Goal: Task Accomplishment & Management: Manage account settings

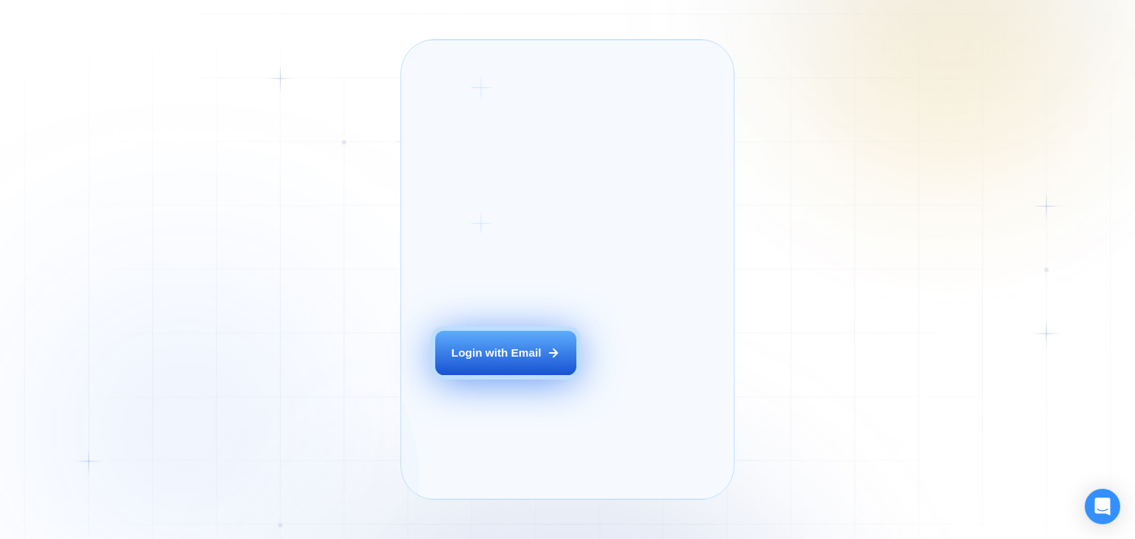
click at [486, 366] on button "Login with Email" at bounding box center [505, 353] width 140 height 44
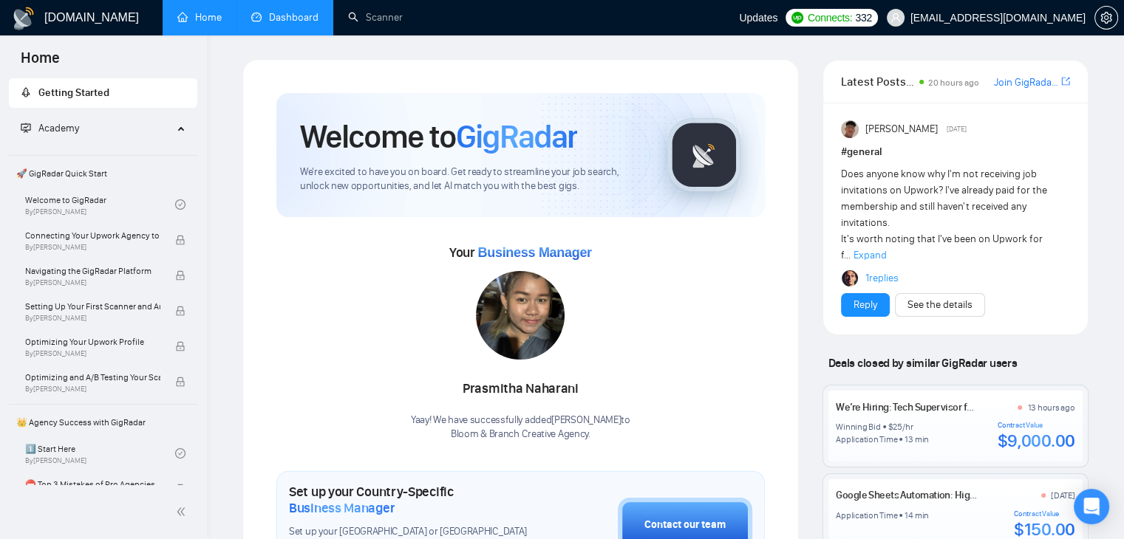
click at [253, 24] on link "Dashboard" at bounding box center [284, 17] width 67 height 13
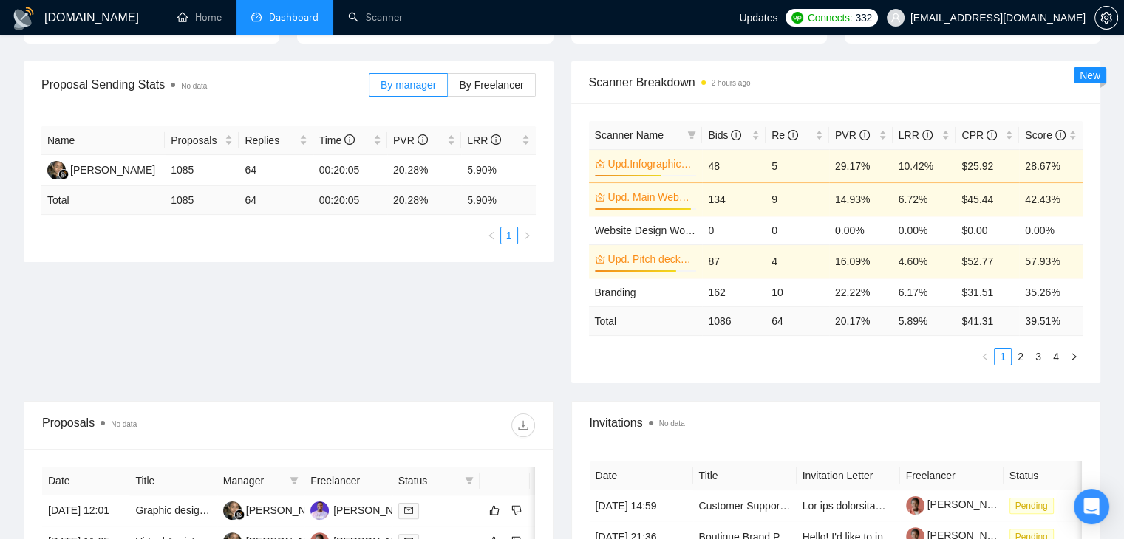
scroll to position [204, 0]
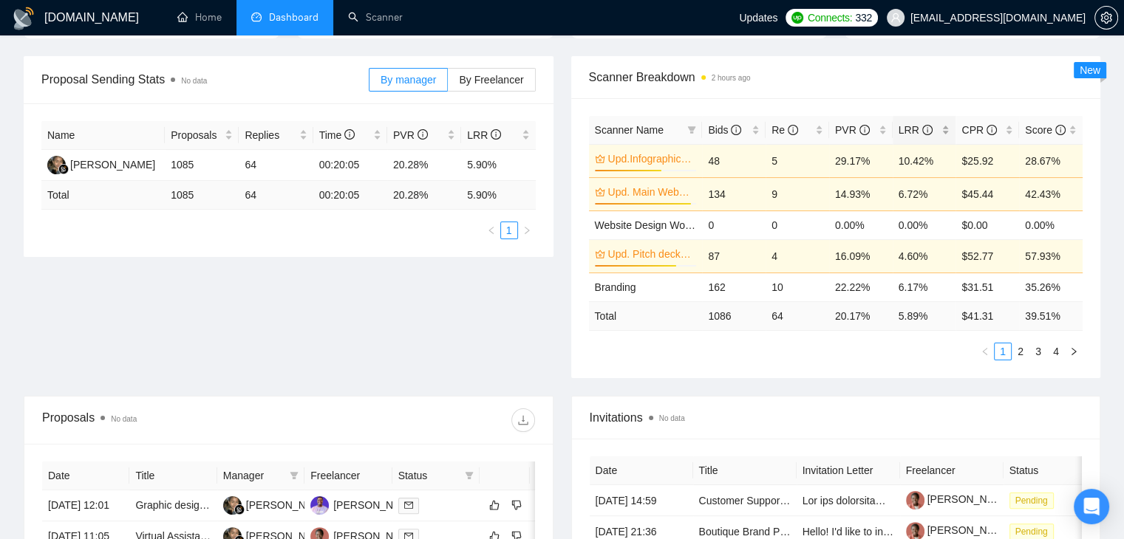
click at [946, 129] on div "LRR" at bounding box center [924, 130] width 52 height 16
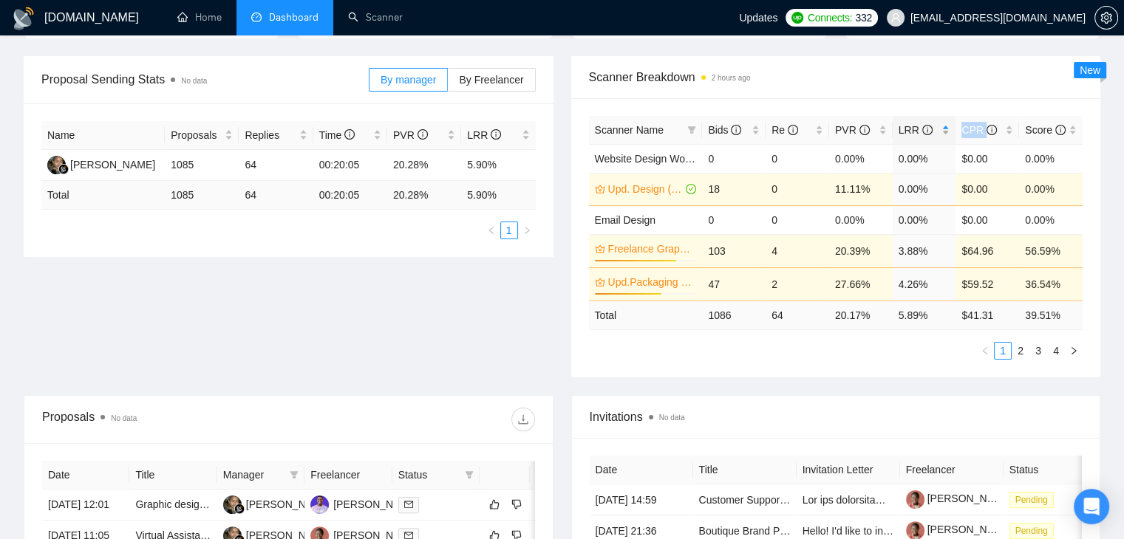
click at [946, 129] on div "LRR" at bounding box center [924, 130] width 52 height 16
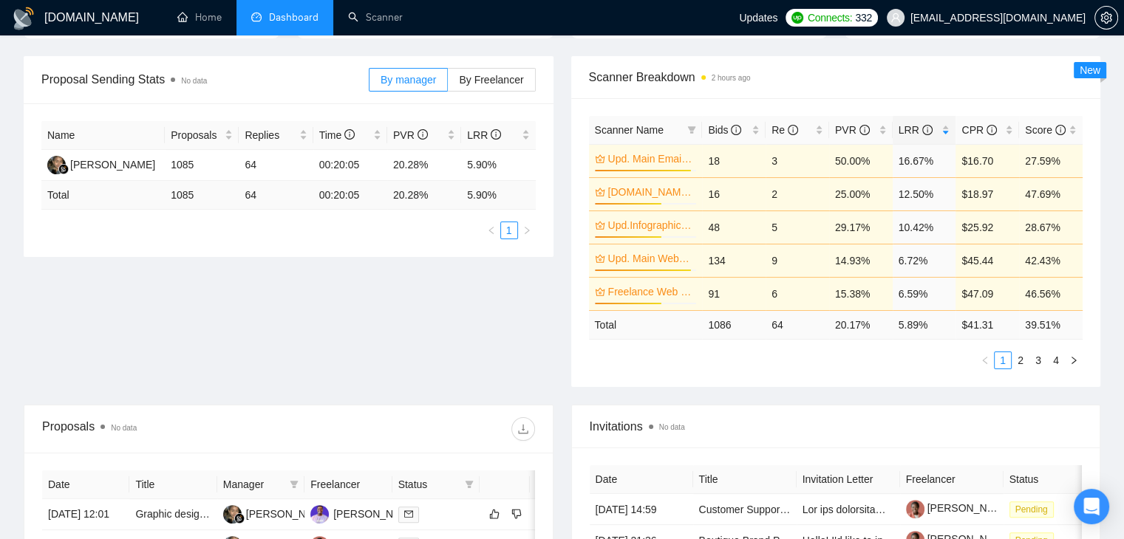
click at [908, 81] on span "Scanner Breakdown 2 hours ago" at bounding box center [836, 77] width 494 height 18
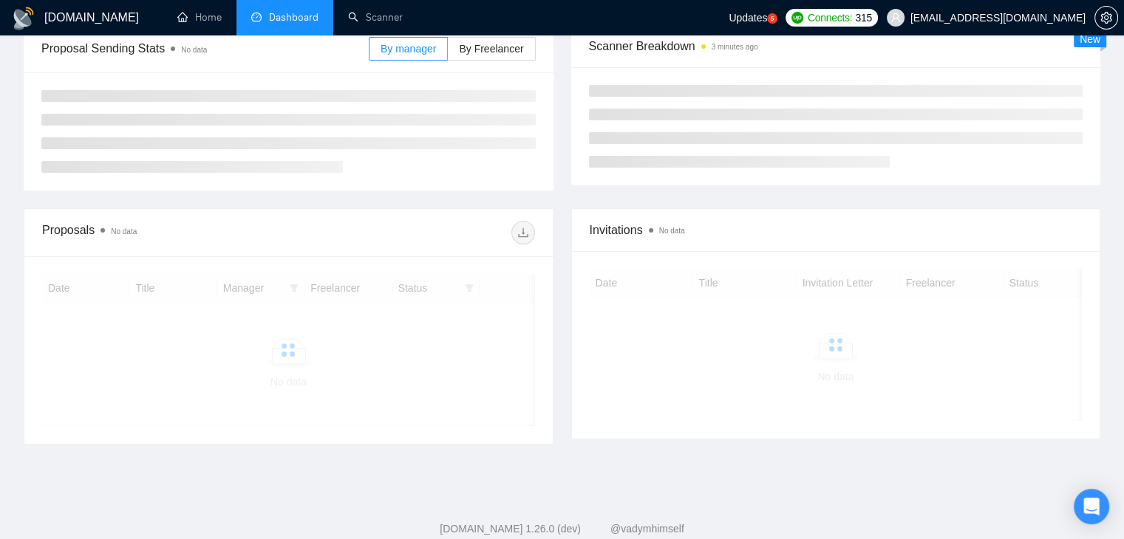
scroll to position [204, 0]
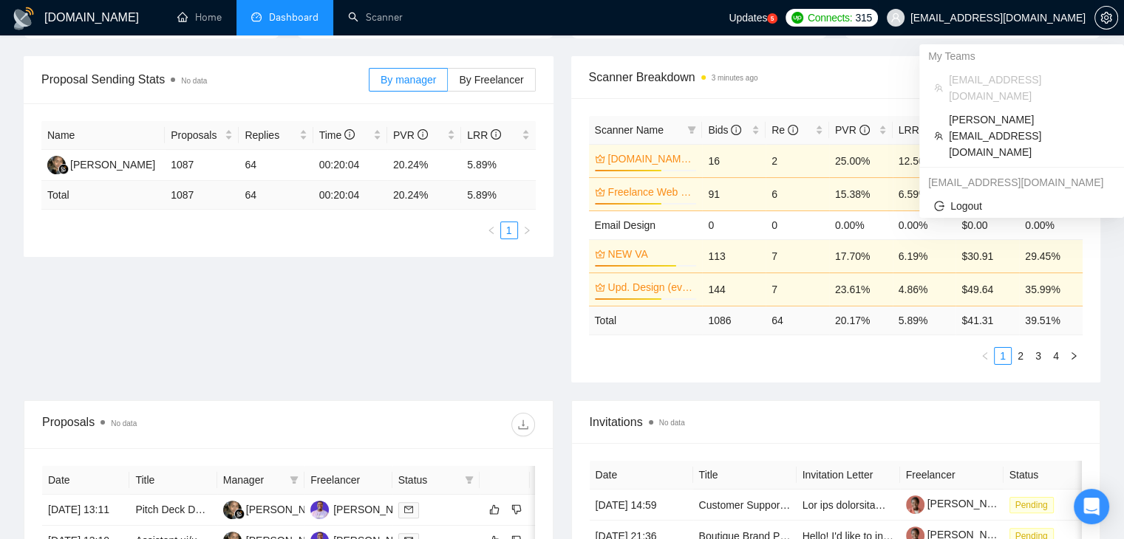
click at [1043, 7] on span "[EMAIL_ADDRESS][DOMAIN_NAME]" at bounding box center [986, 17] width 216 height 47
click at [1013, 18] on span "[EMAIL_ADDRESS][DOMAIN_NAME]" at bounding box center [997, 18] width 175 height 0
click at [972, 112] on span "[PERSON_NAME][EMAIL_ADDRESS][DOMAIN_NAME]" at bounding box center [1029, 136] width 160 height 49
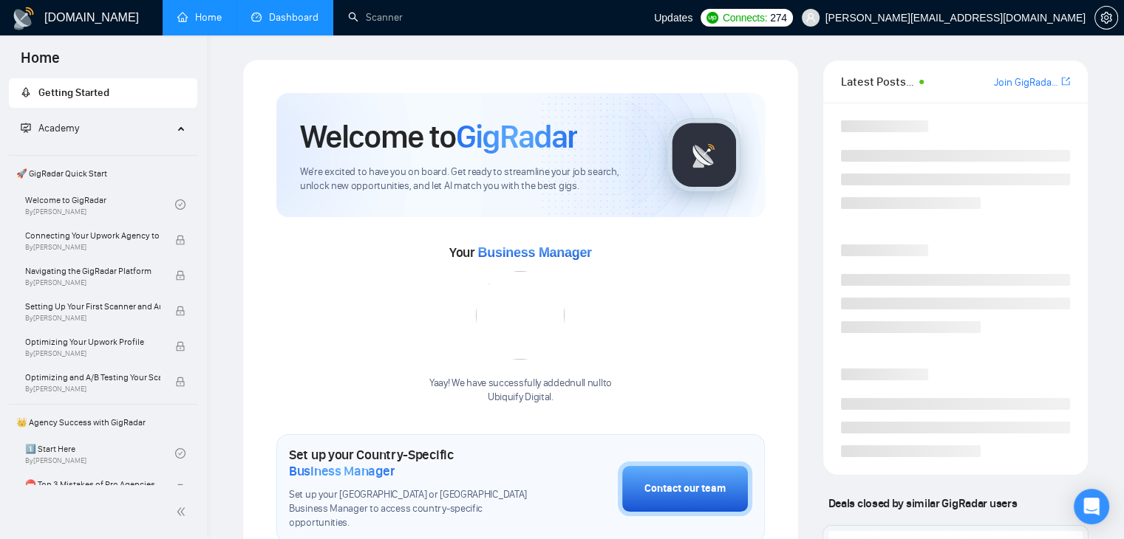
click at [294, 16] on link "Dashboard" at bounding box center [284, 17] width 67 height 13
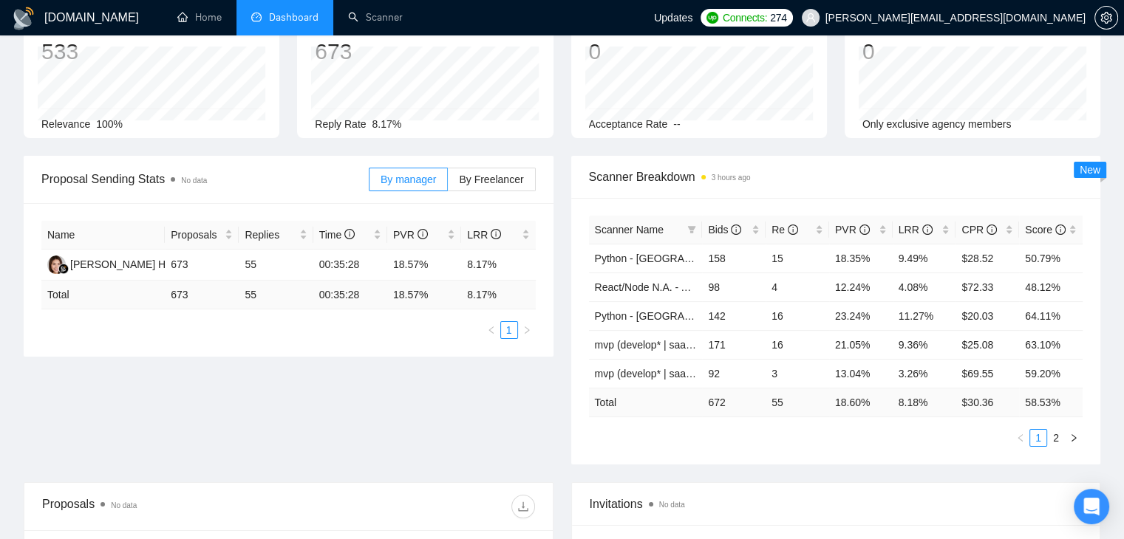
scroll to position [106, 0]
click at [946, 225] on div "LRR" at bounding box center [924, 227] width 52 height 16
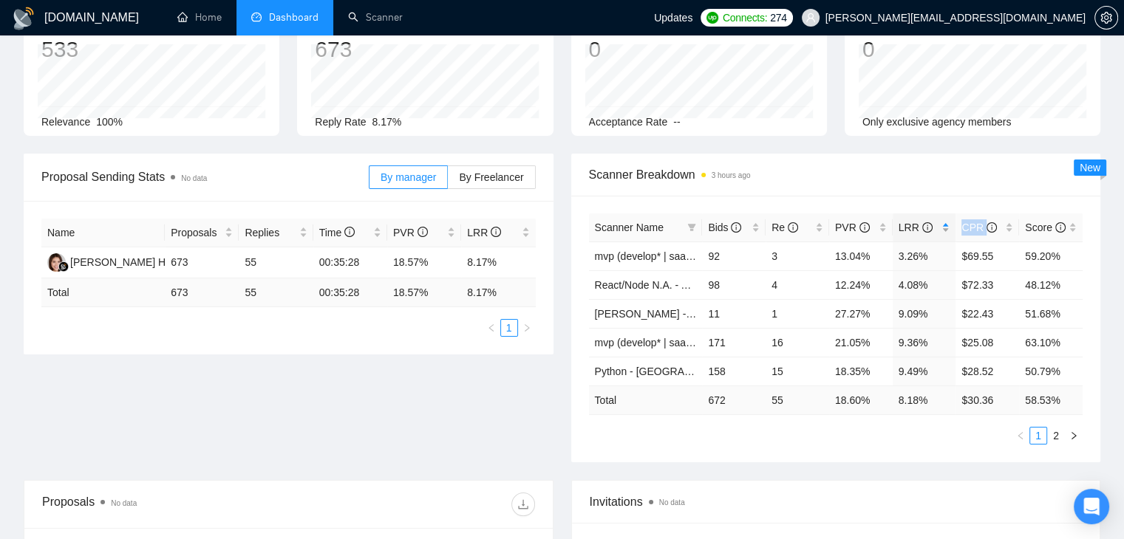
click at [946, 225] on div "LRR" at bounding box center [924, 227] width 52 height 16
click at [919, 197] on div "Scanner Name Bids Re PVR LRR CPR Score Python - US, UK, CA, Germany - Asad 142 …" at bounding box center [836, 329] width 530 height 267
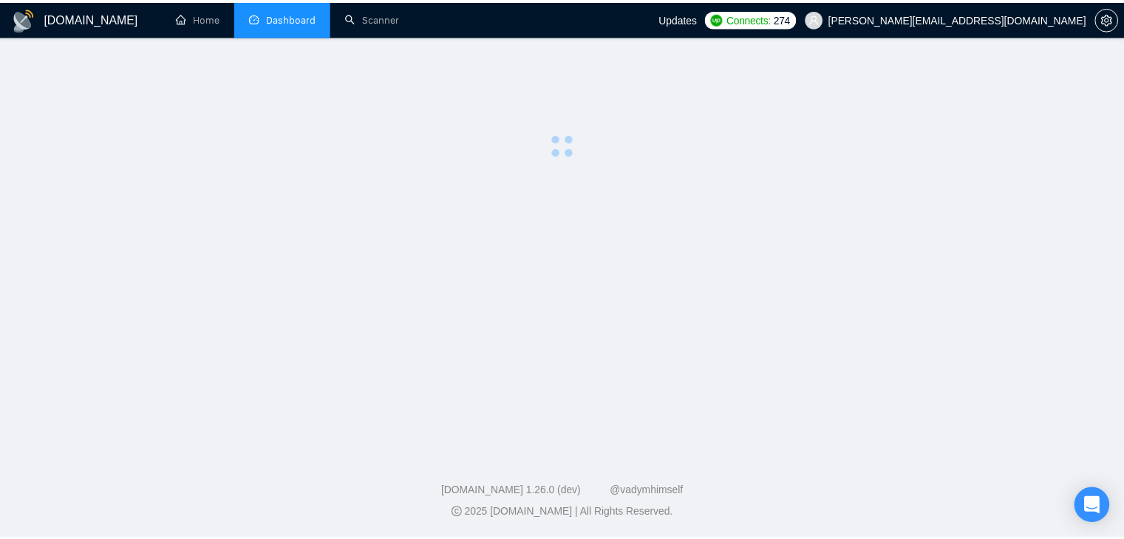
scroll to position [106, 0]
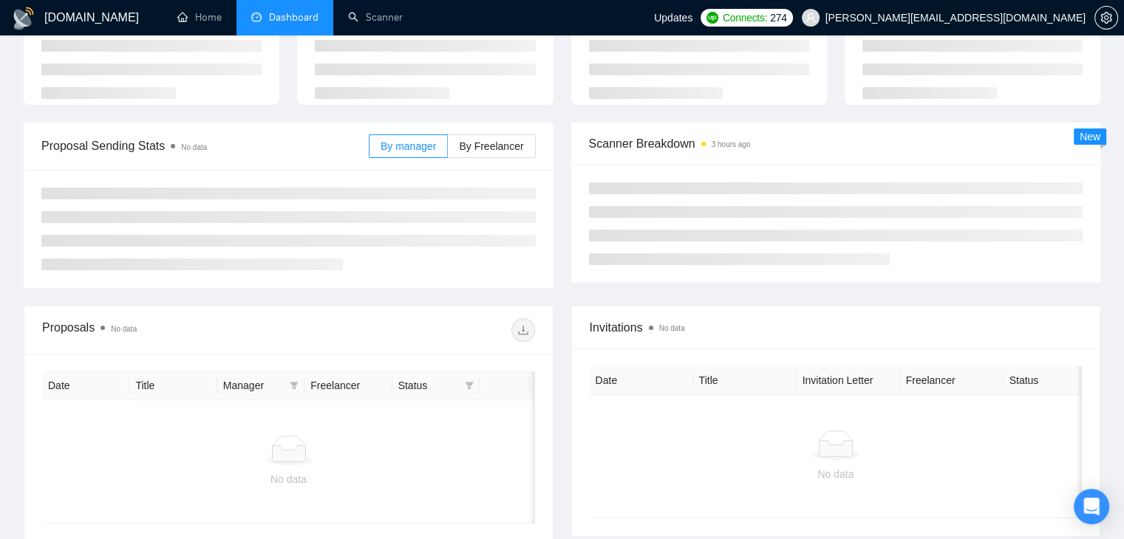
click at [1023, 26] on span "daniyal@ubiquifydigital.com" at bounding box center [943, 17] width 301 height 47
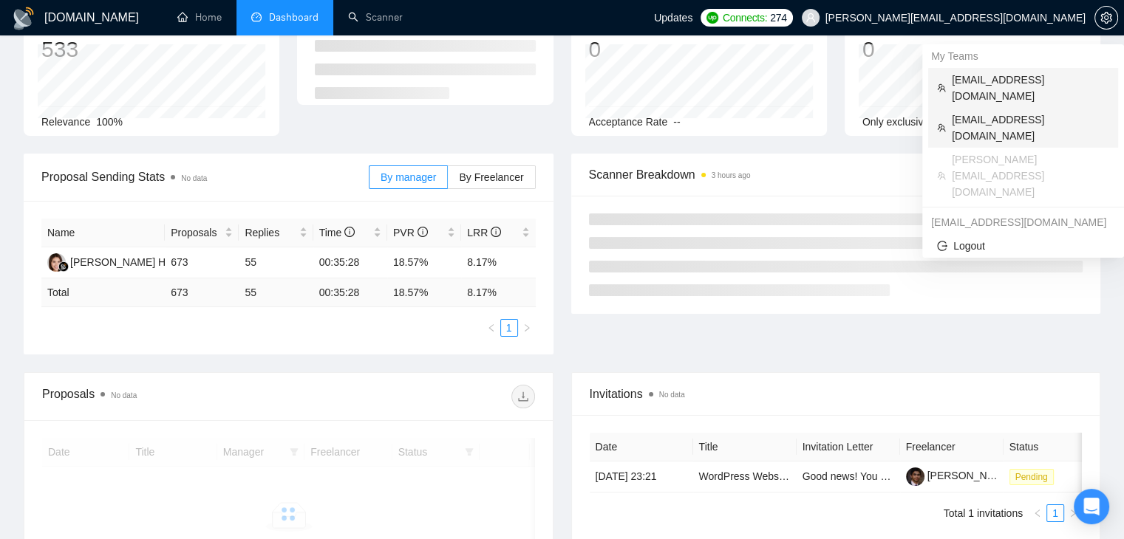
click at [968, 83] on span "alexrod94@gmail.com" at bounding box center [1030, 88] width 157 height 33
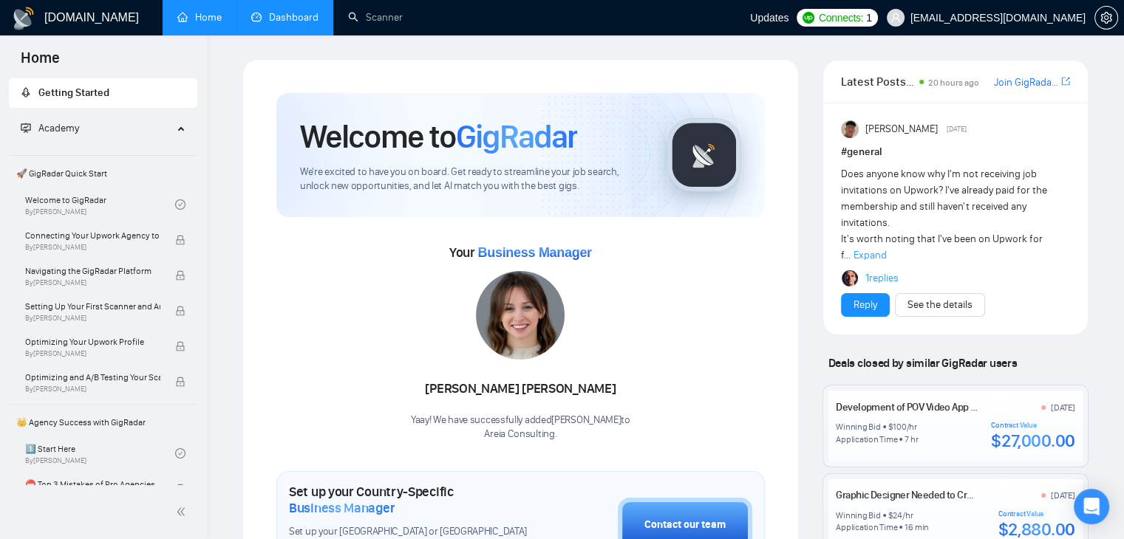
click at [273, 18] on link "Dashboard" at bounding box center [284, 17] width 67 height 13
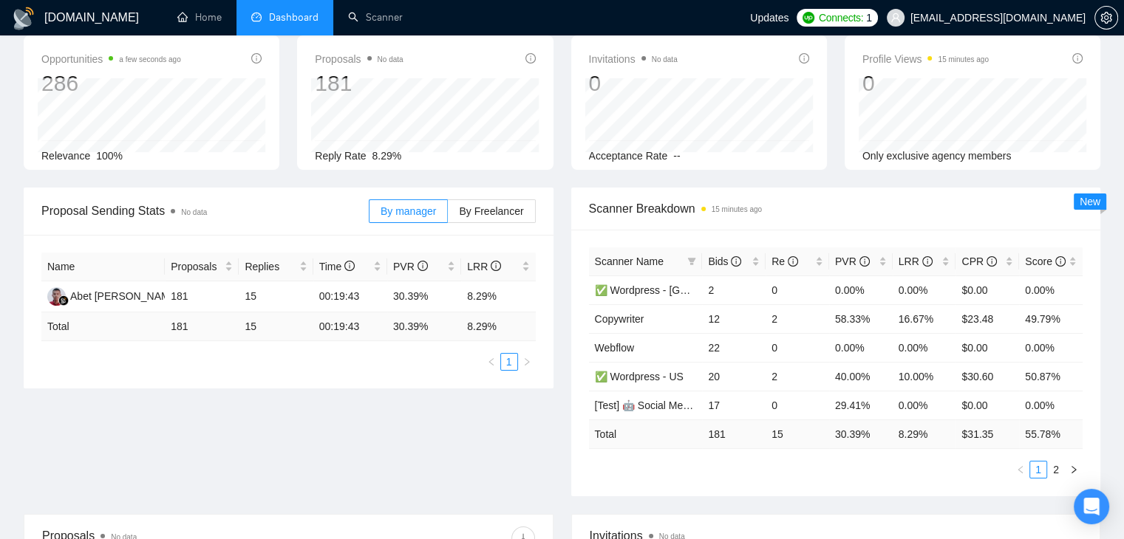
scroll to position [78, 0]
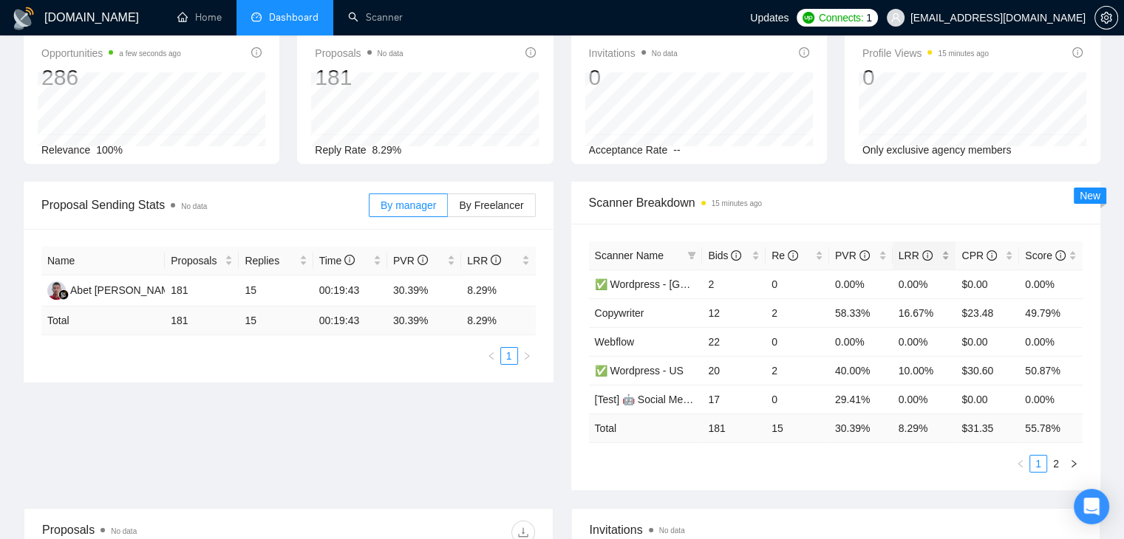
click at [947, 250] on div "LRR" at bounding box center [924, 255] width 52 height 16
click at [926, 228] on div "Scanner Name Bids Re PVR LRR CPR Score [Test] 🤖 Social Media Manager - Europe 1…" at bounding box center [836, 357] width 530 height 267
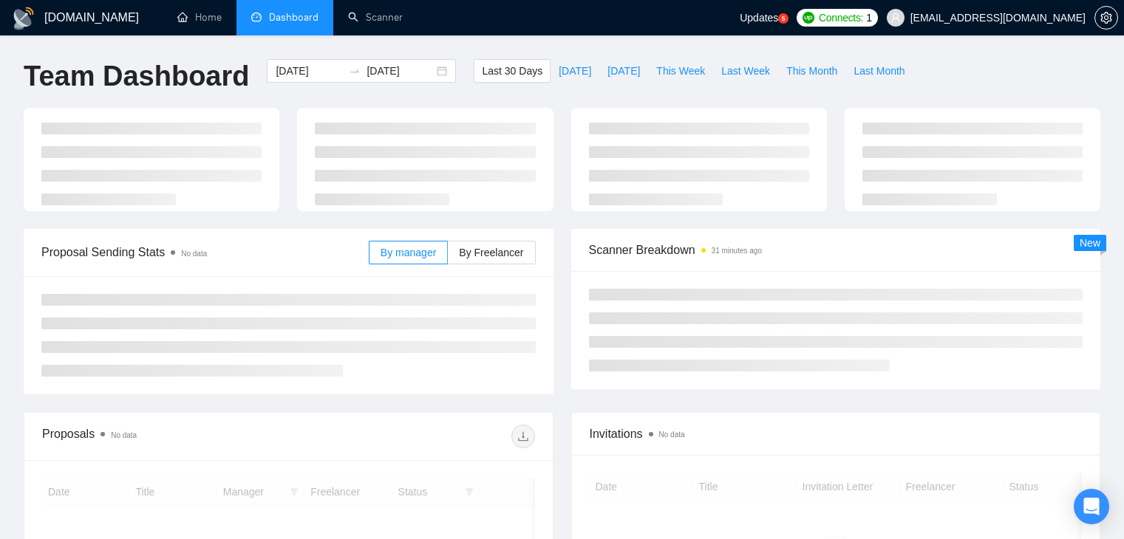
click at [1005, 18] on span "[EMAIL_ADDRESS][DOMAIN_NAME]" at bounding box center [997, 18] width 175 height 0
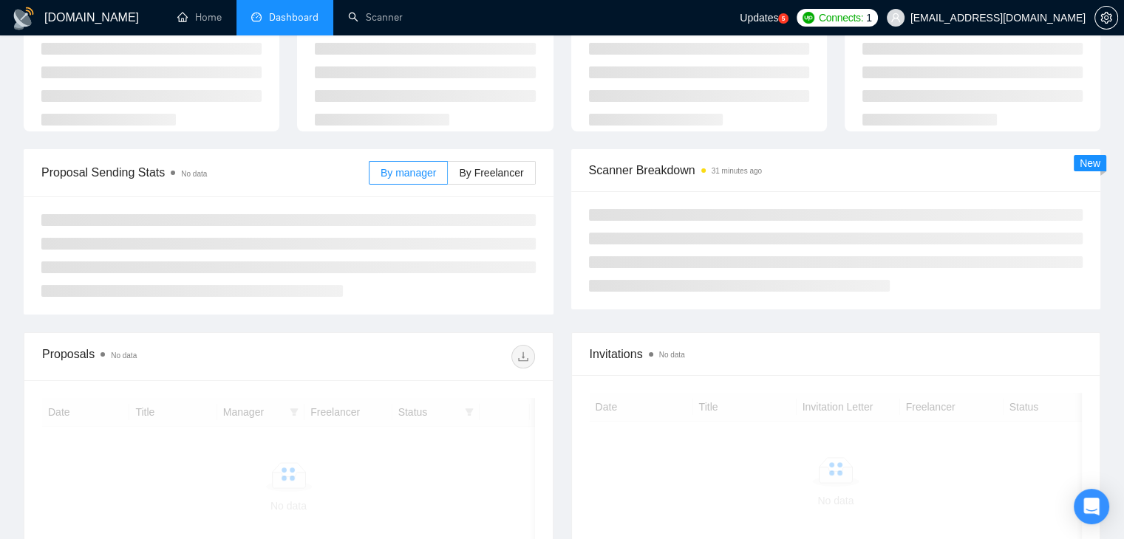
scroll to position [80, 0]
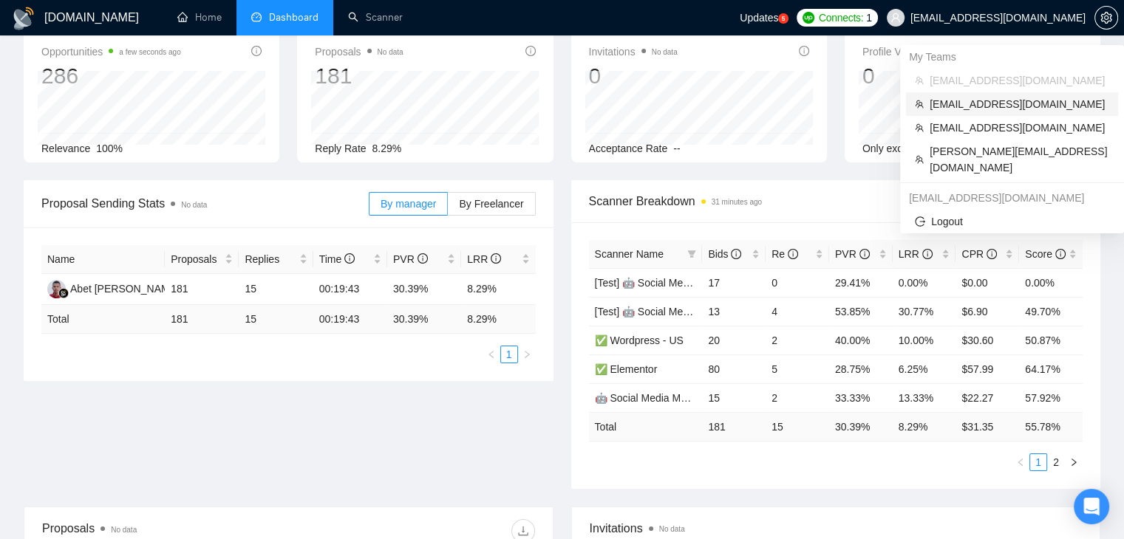
click at [960, 107] on span "[EMAIL_ADDRESS][DOMAIN_NAME]" at bounding box center [1019, 104] width 180 height 16
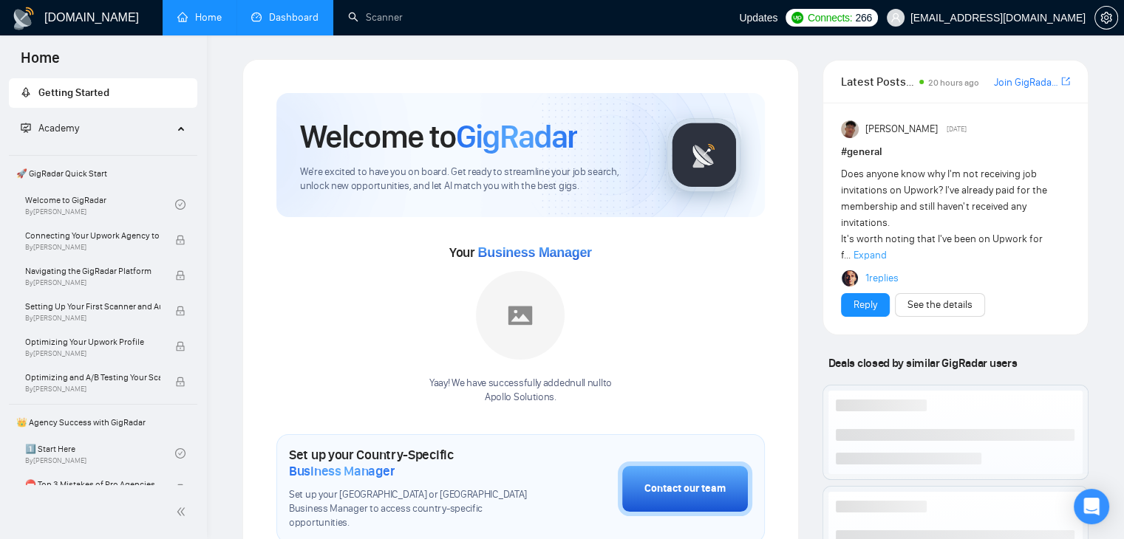
click at [280, 11] on link "Dashboard" at bounding box center [284, 17] width 67 height 13
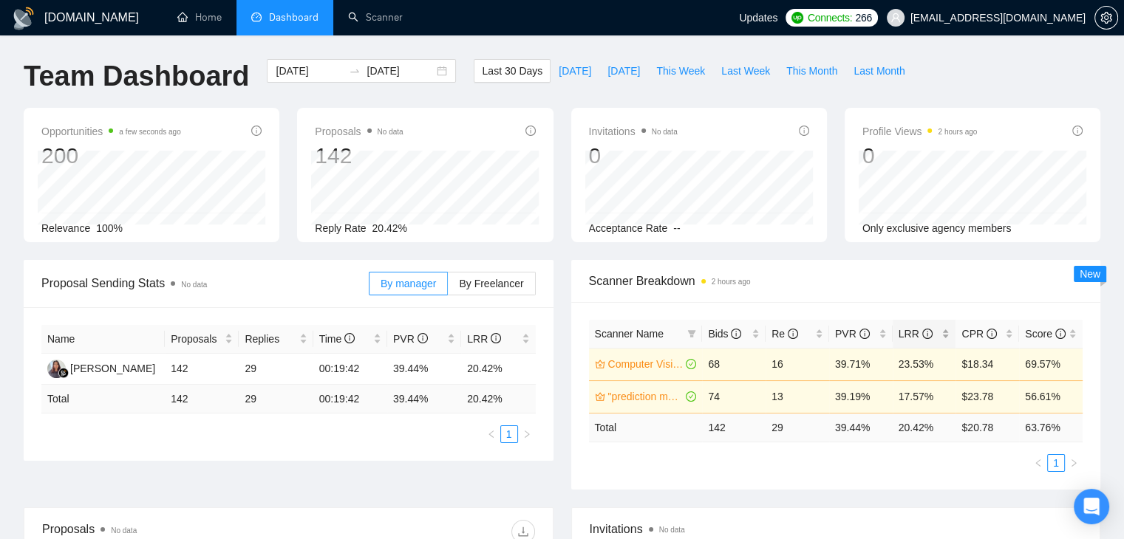
click at [943, 333] on div "LRR" at bounding box center [924, 334] width 52 height 16
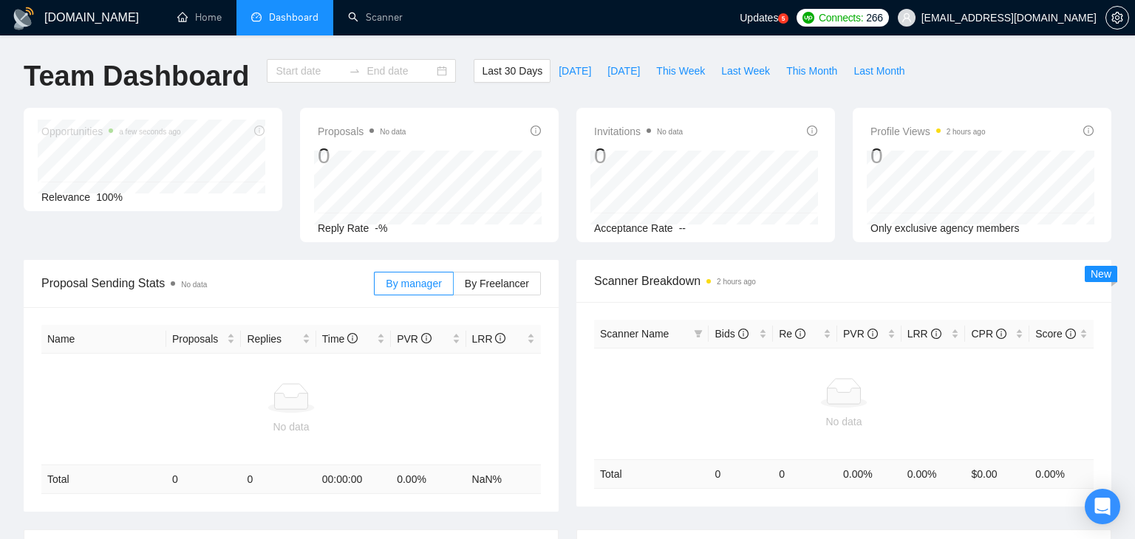
type input "[DATE]"
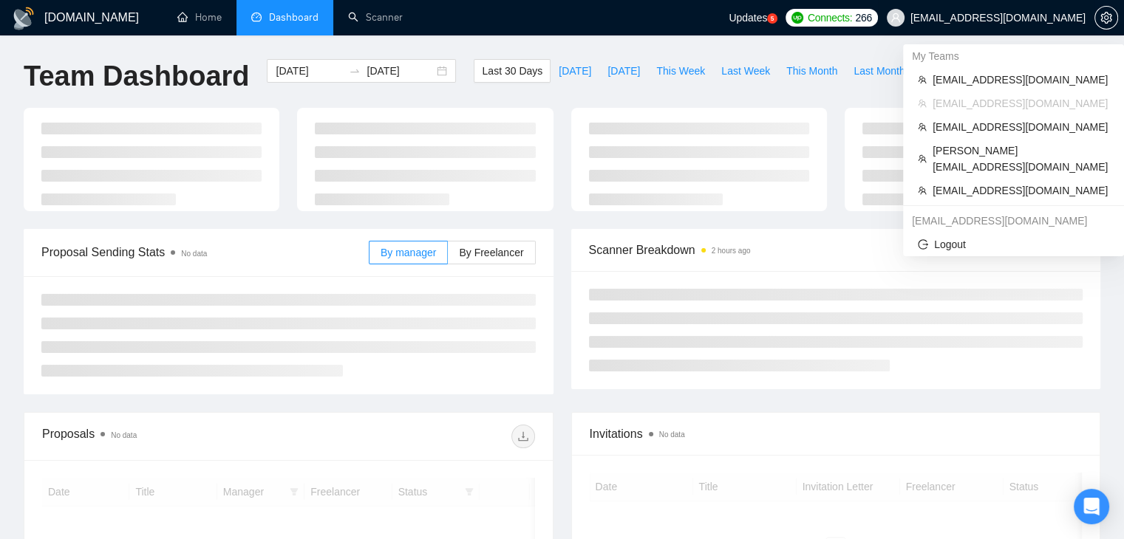
click at [937, 18] on span "[EMAIL_ADDRESS][DOMAIN_NAME]" at bounding box center [997, 18] width 175 height 0
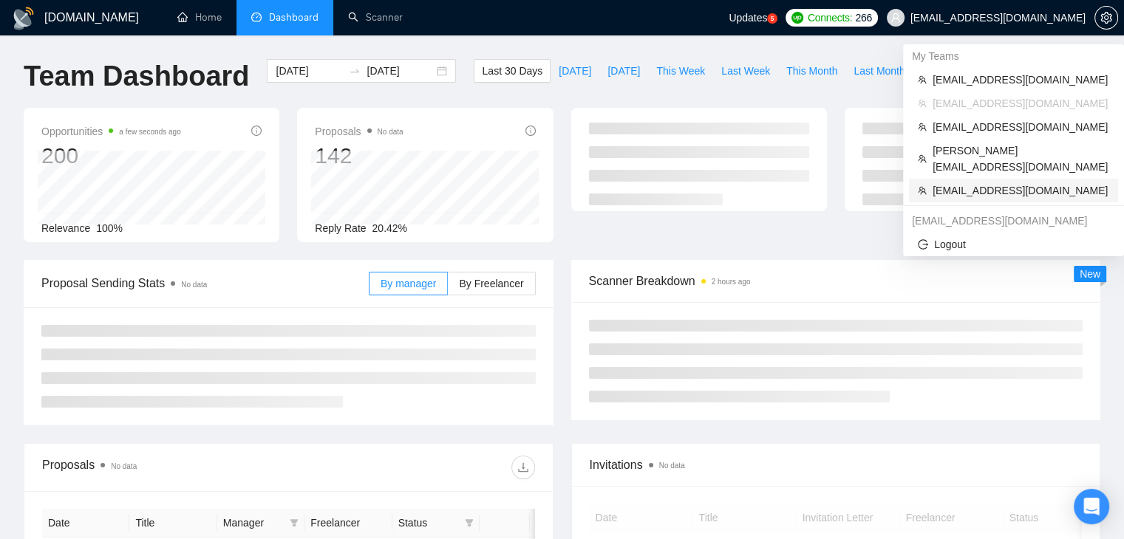
click at [943, 182] on span "[EMAIL_ADDRESS][DOMAIN_NAME]" at bounding box center [1020, 190] width 177 height 16
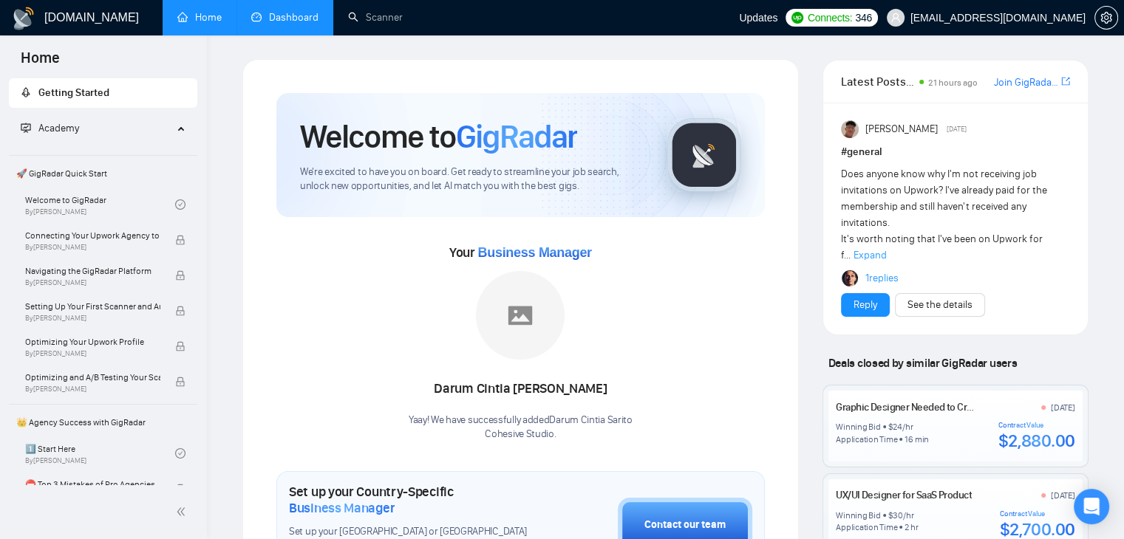
click at [281, 11] on link "Dashboard" at bounding box center [284, 17] width 67 height 13
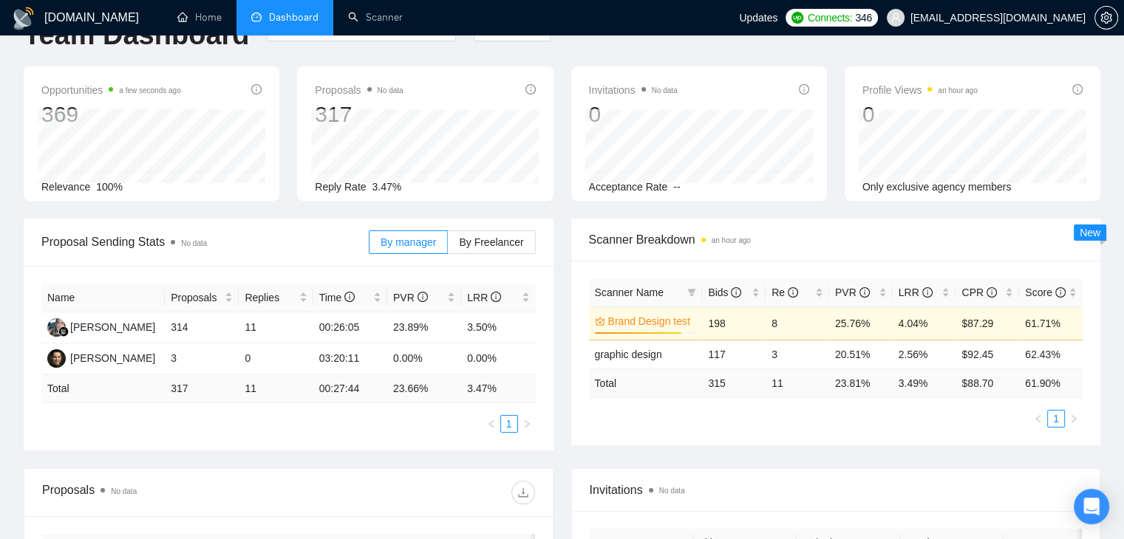
scroll to position [42, 0]
click at [942, 289] on div "LRR" at bounding box center [924, 292] width 52 height 16
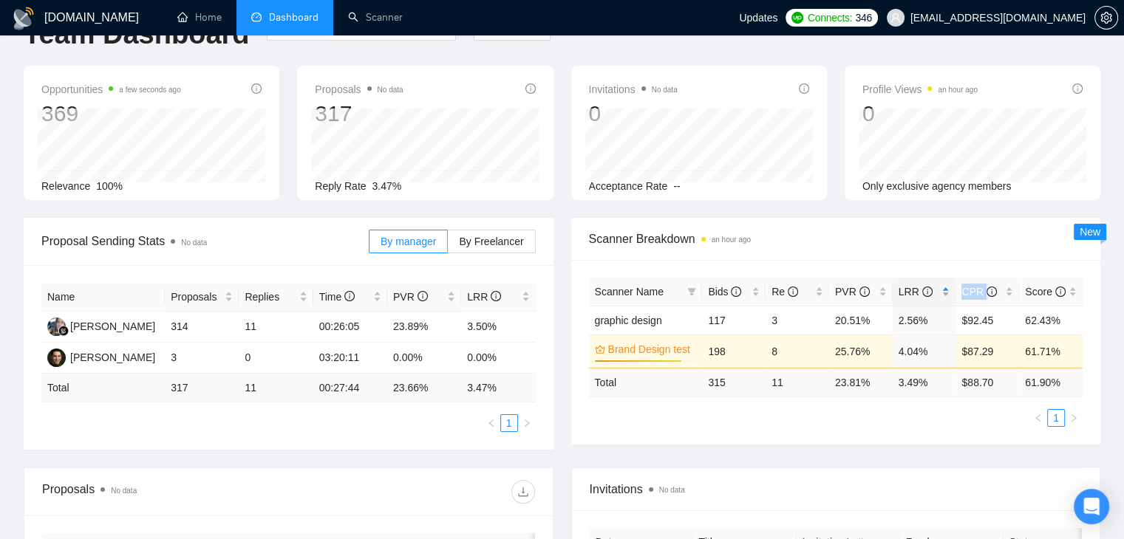
click at [942, 289] on div "LRR" at bounding box center [924, 292] width 52 height 16
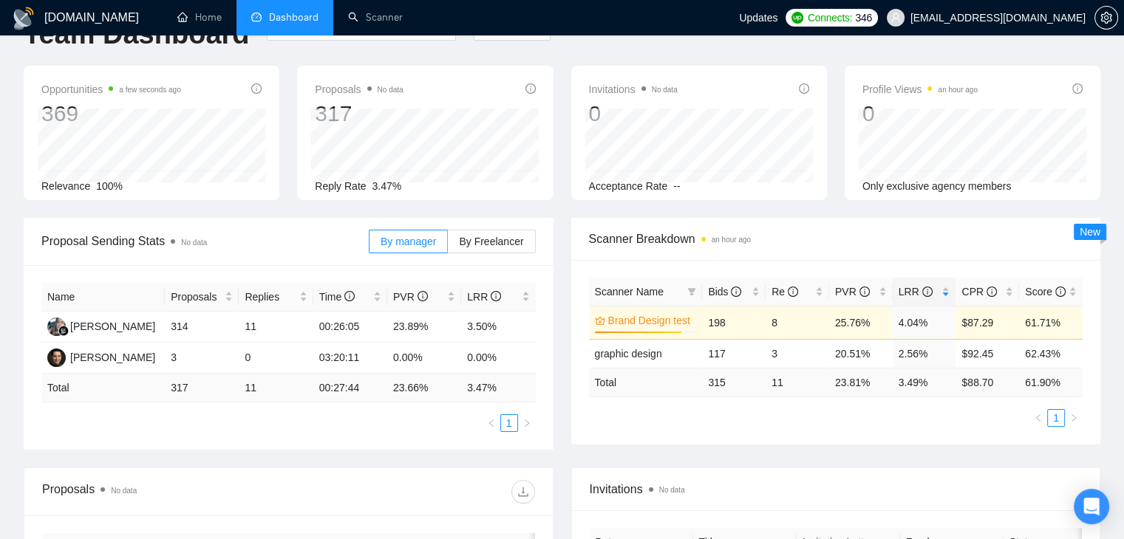
click at [920, 271] on div "Scanner Name Bids Re PVR LRR CPR Score Brand Design test 85% 198 8 25.76% 4.04%…" at bounding box center [836, 352] width 530 height 185
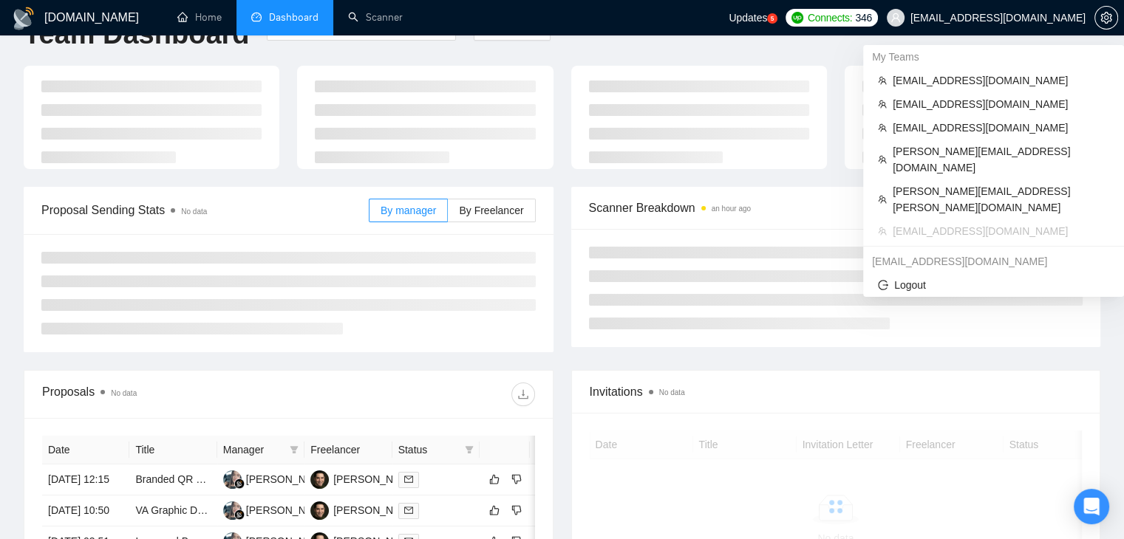
scroll to position [42, 0]
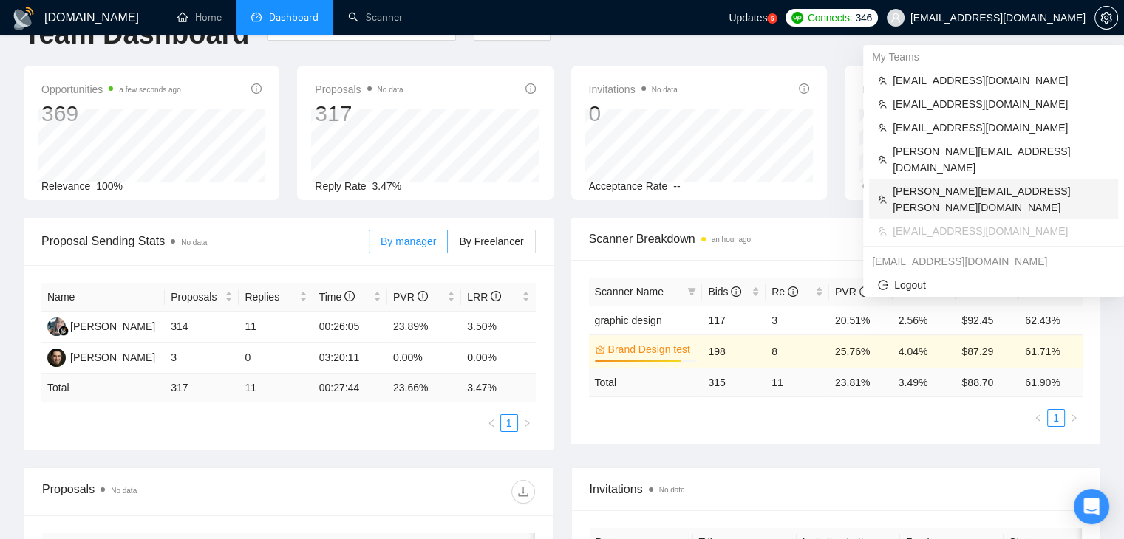
click at [930, 183] on span "[PERSON_NAME][EMAIL_ADDRESS][PERSON_NAME][DOMAIN_NAME]" at bounding box center [1000, 199] width 216 height 33
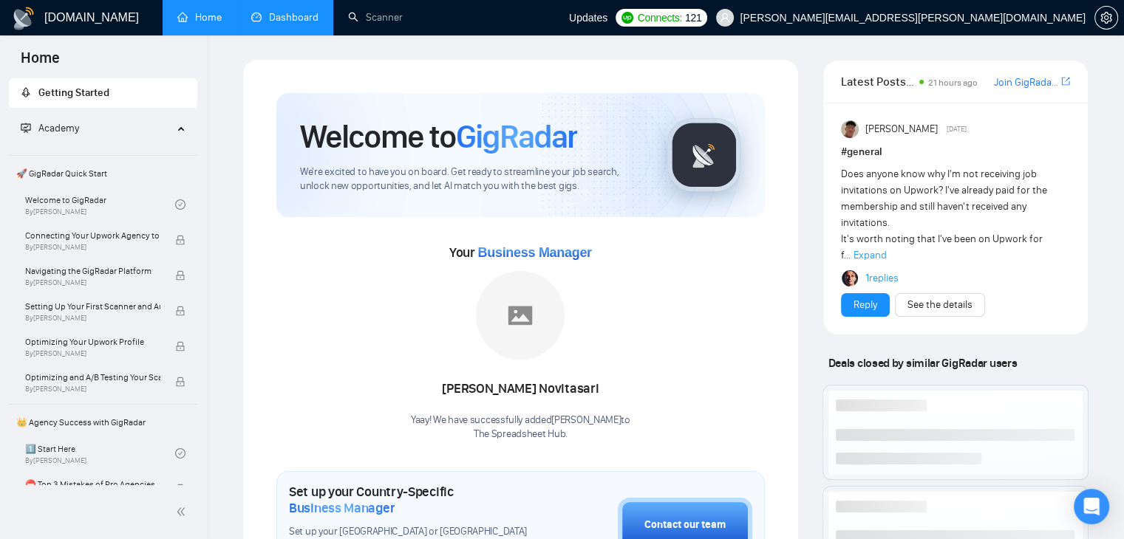
click at [284, 11] on link "Dashboard" at bounding box center [284, 17] width 67 height 13
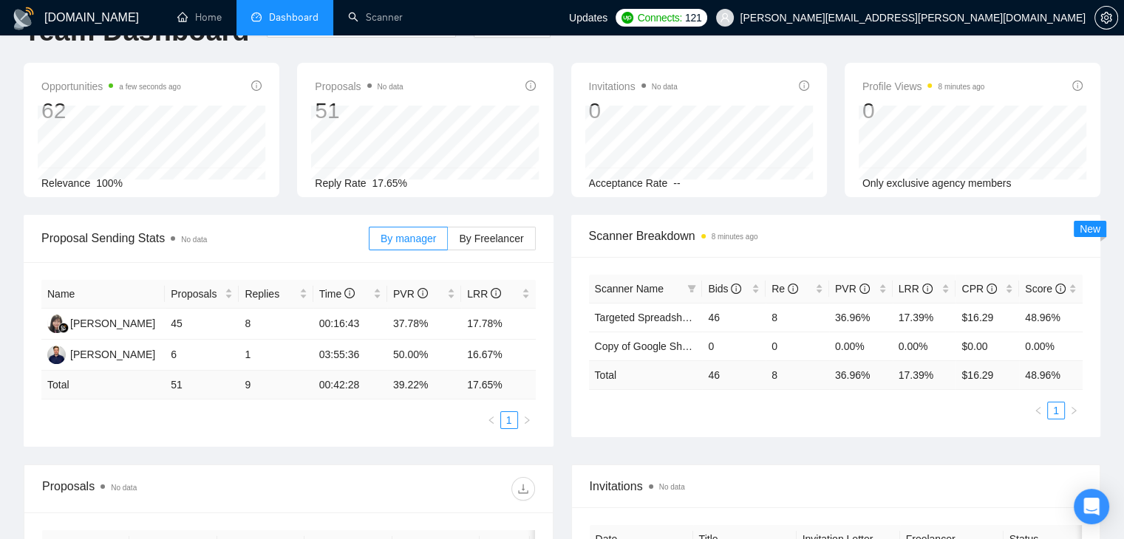
scroll to position [47, 0]
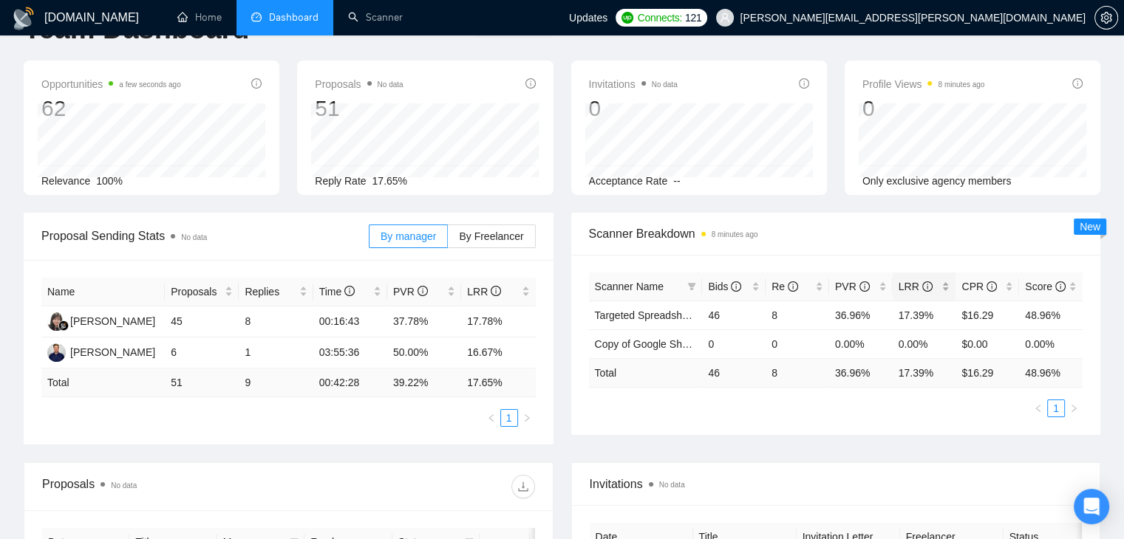
click at [943, 282] on div "LRR" at bounding box center [924, 287] width 52 height 16
click at [824, 232] on span "Scanner Breakdown 8 minutes ago" at bounding box center [836, 234] width 494 height 18
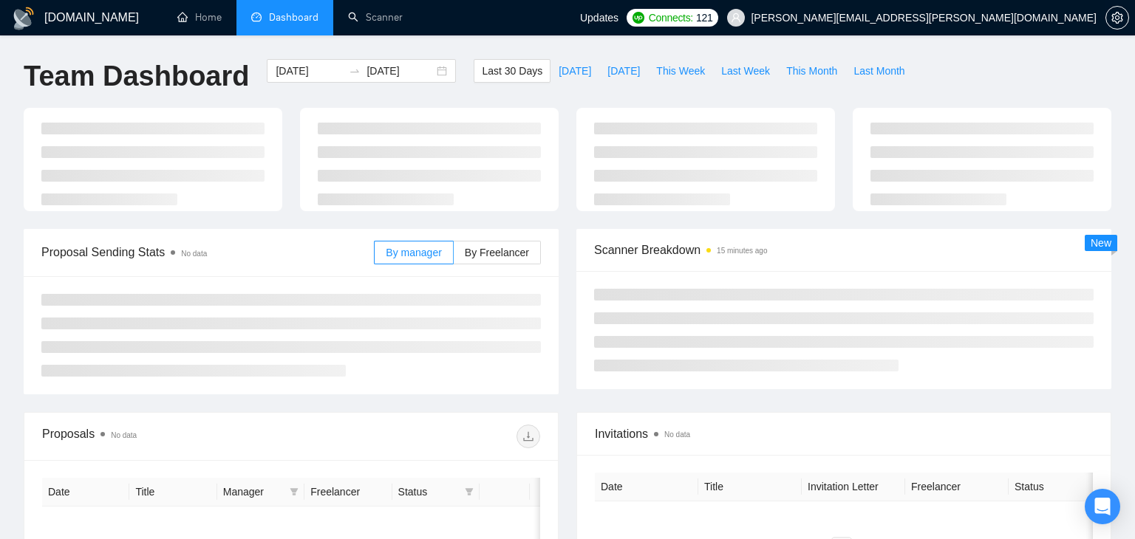
click at [988, 18] on span "[PERSON_NAME][EMAIL_ADDRESS][PERSON_NAME][DOMAIN_NAME]" at bounding box center [924, 18] width 346 height 0
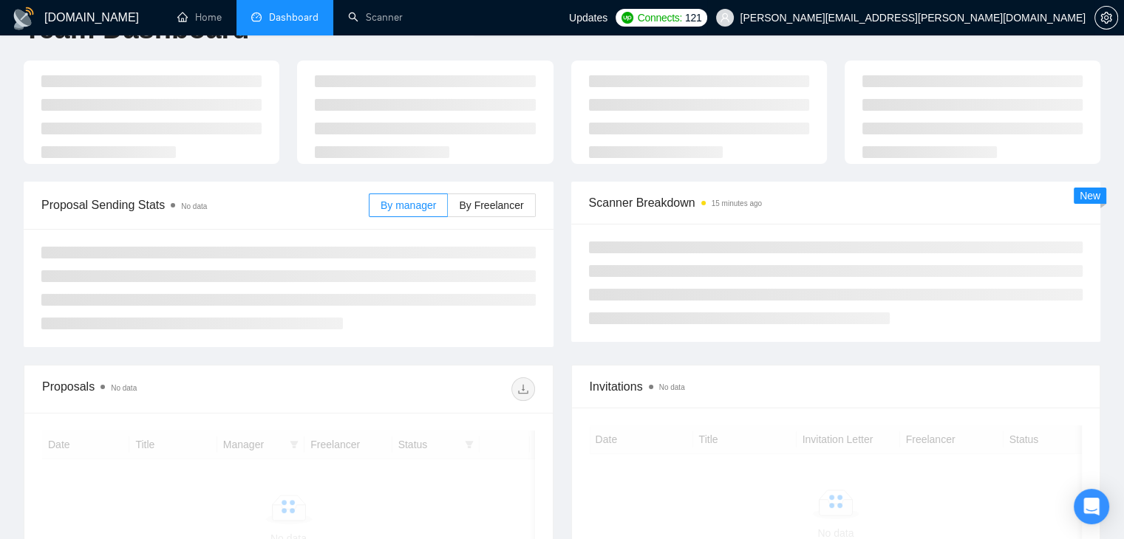
scroll to position [47, 0]
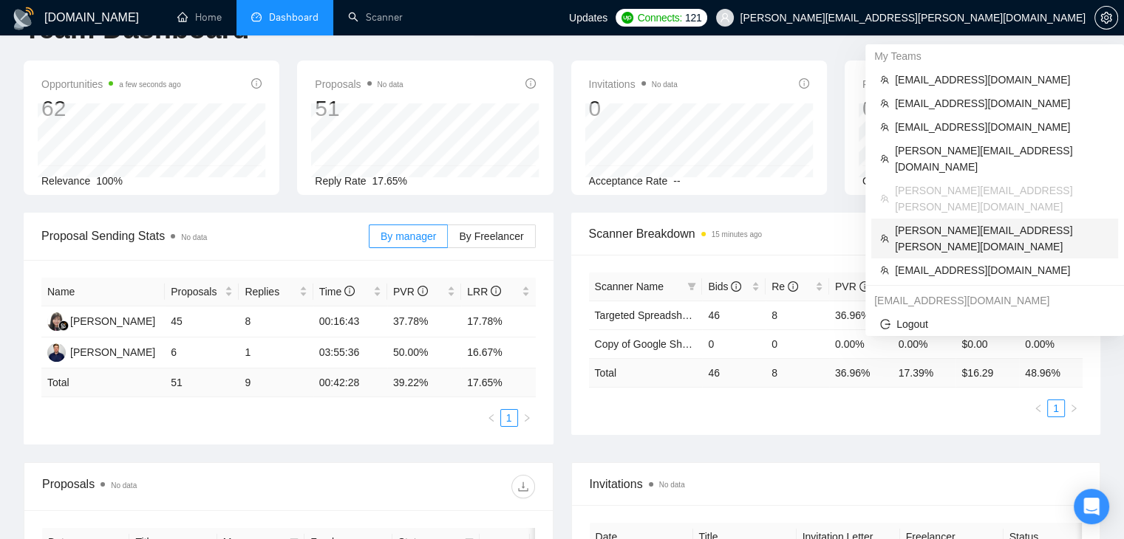
click at [930, 222] on span "[PERSON_NAME][EMAIL_ADDRESS][PERSON_NAME][DOMAIN_NAME]" at bounding box center [1002, 238] width 214 height 33
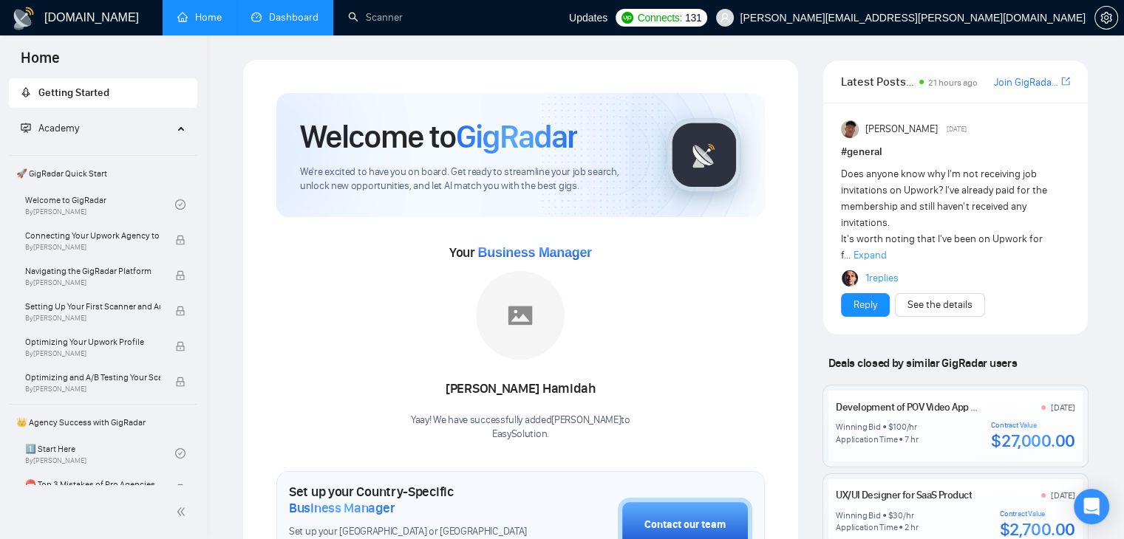
click at [310, 21] on link "Dashboard" at bounding box center [284, 17] width 67 height 13
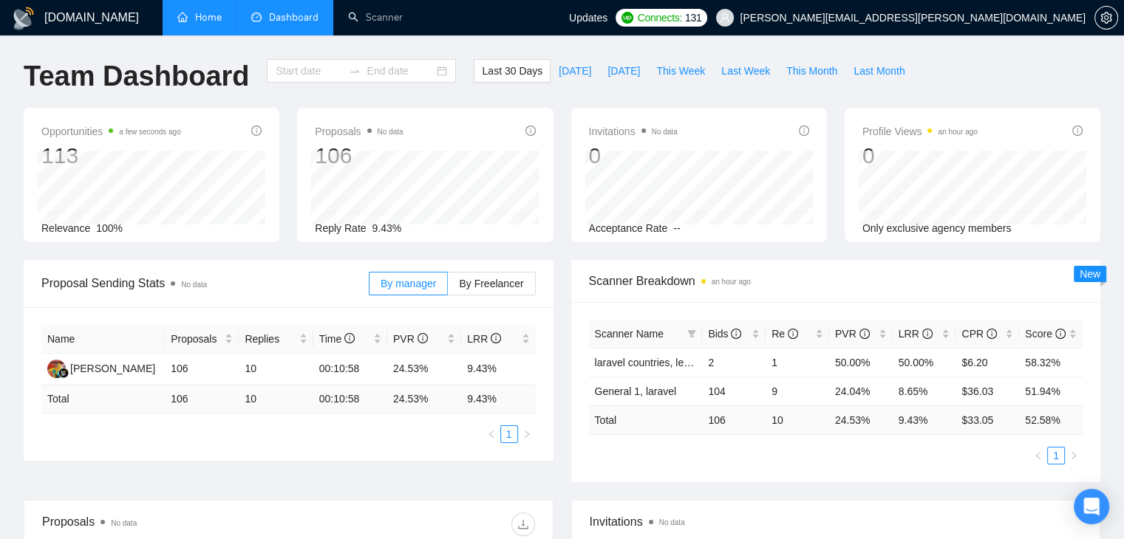
type input "[DATE]"
click at [943, 332] on div "LRR" at bounding box center [924, 334] width 52 height 16
